Goal: Information Seeking & Learning: Learn about a topic

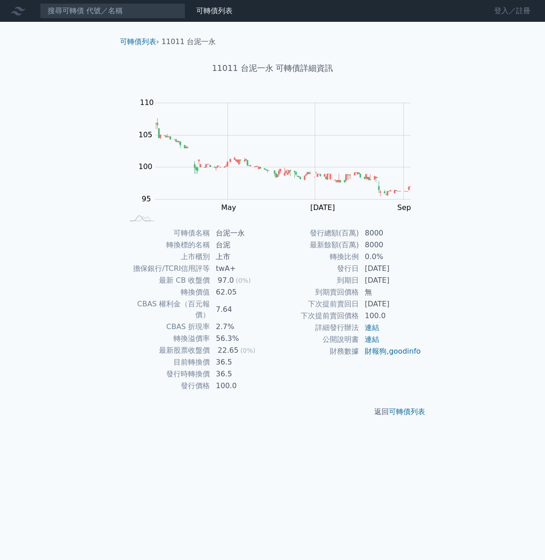
click at [499, 14] on link "登入／註冊" at bounding box center [512, 11] width 51 height 15
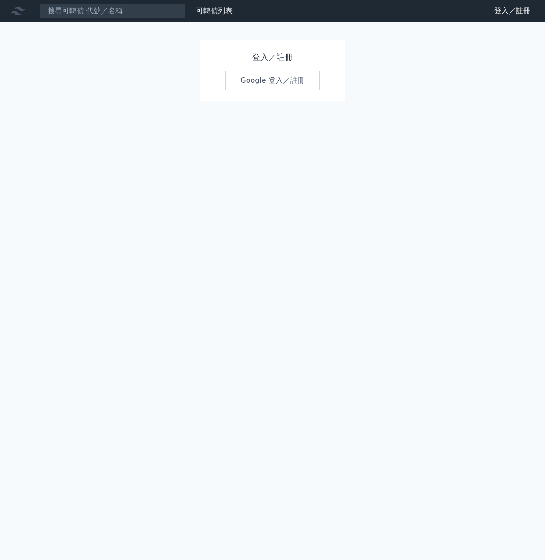
click at [266, 82] on link "Google 登入／註冊" at bounding box center [272, 80] width 95 height 19
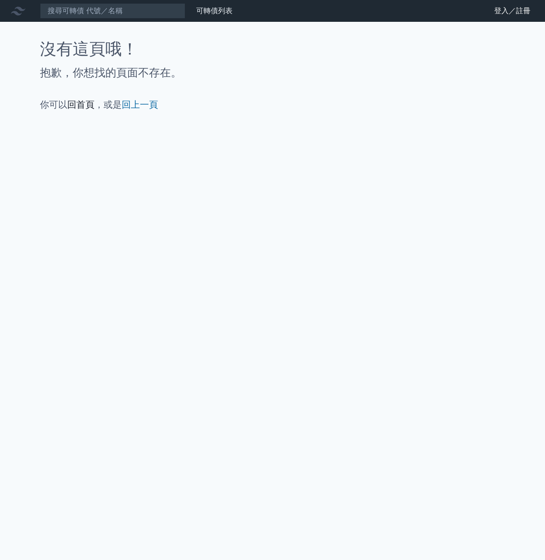
click at [83, 106] on link "回首頁" at bounding box center [80, 104] width 27 height 11
